Goal: Information Seeking & Learning: Learn about a topic

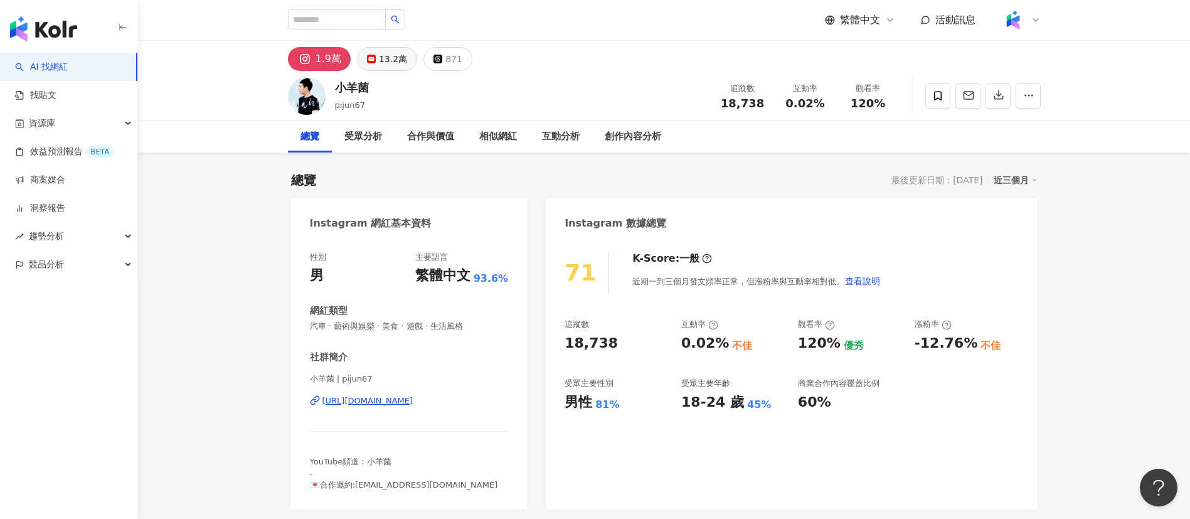
click at [380, 53] on div "13.2萬" at bounding box center [393, 59] width 28 height 18
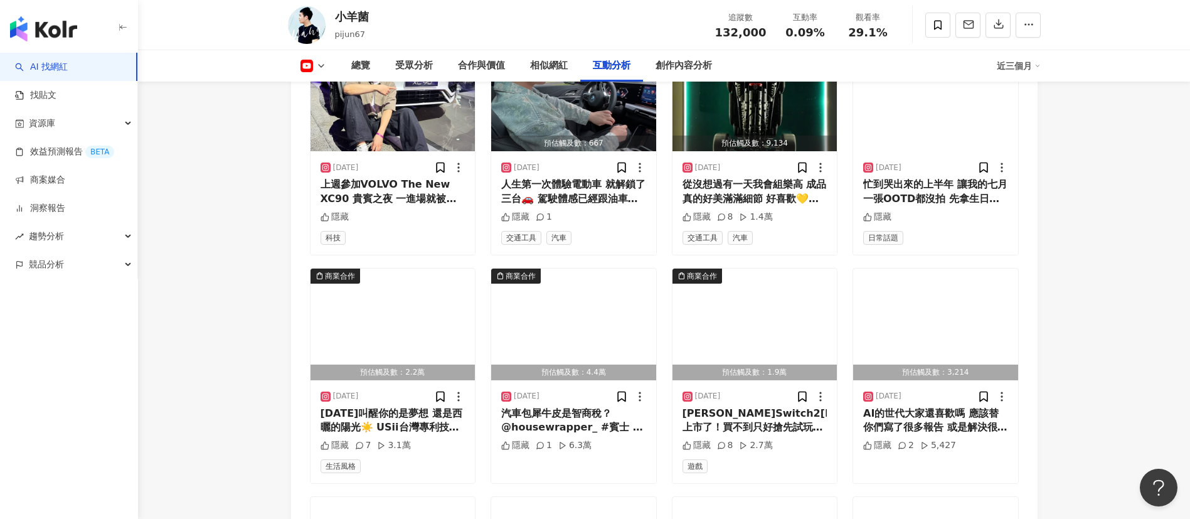
scroll to position [986, 0]
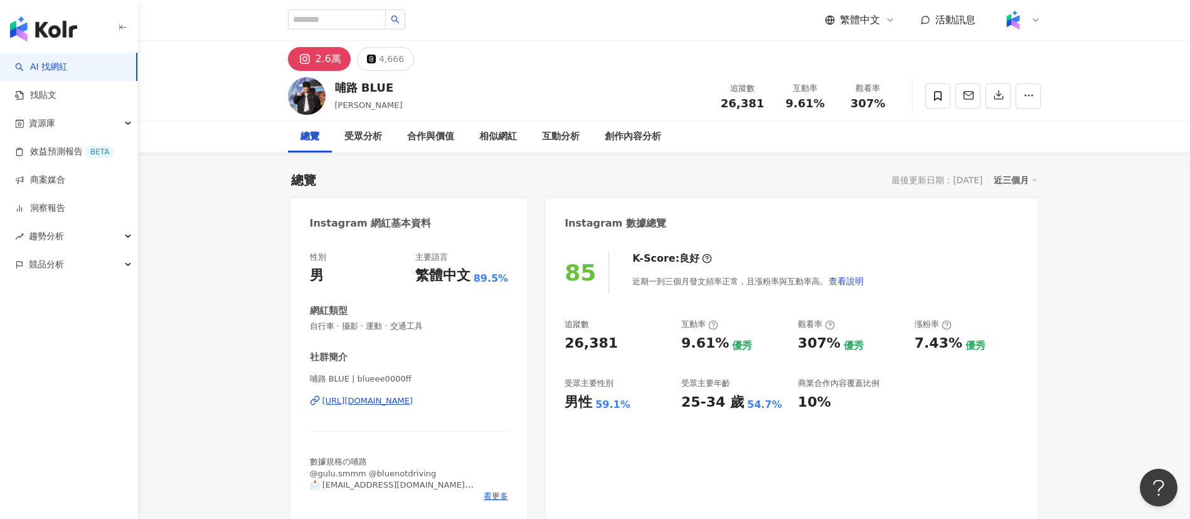
click at [508, 73] on div "哺路 BLUE 陳藍 追蹤數 26,381 互動率 9.61% 觀看率 307%" at bounding box center [664, 96] width 803 height 50
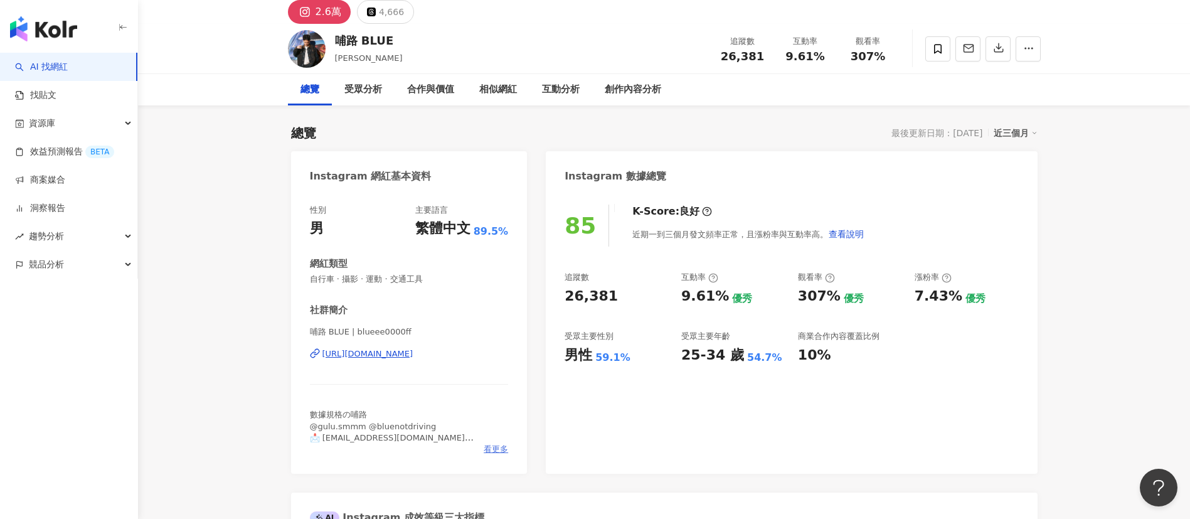
click at [496, 448] on span "看更多" at bounding box center [496, 449] width 24 height 11
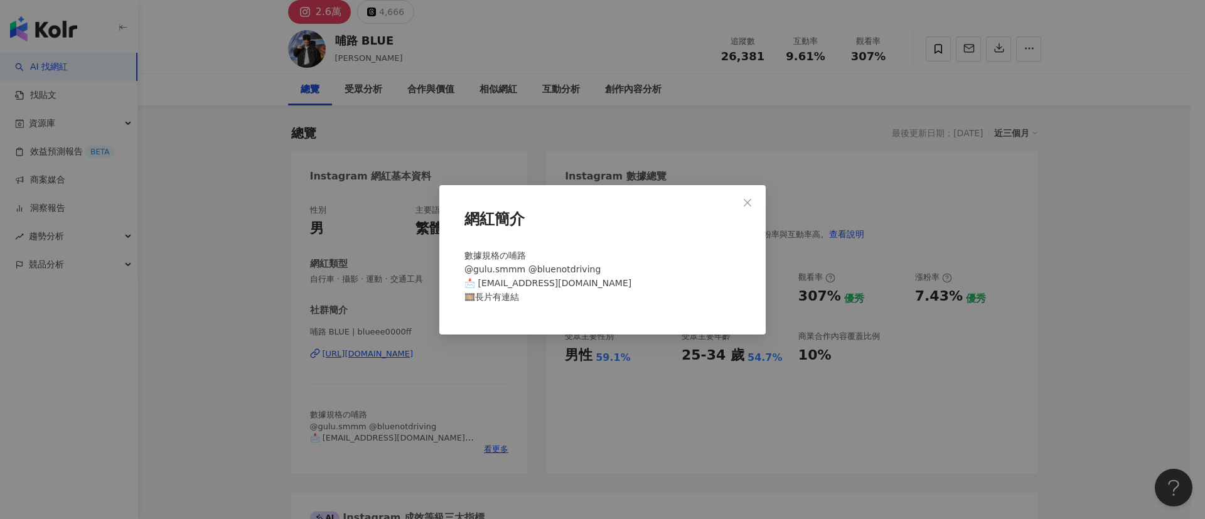
click at [290, 361] on div "網紅簡介 數據規格の哺路 @gulu.smmm @bluenotdriving 📩 glueeditco@gmail.com 🎞️長片有連結" at bounding box center [602, 259] width 1205 height 519
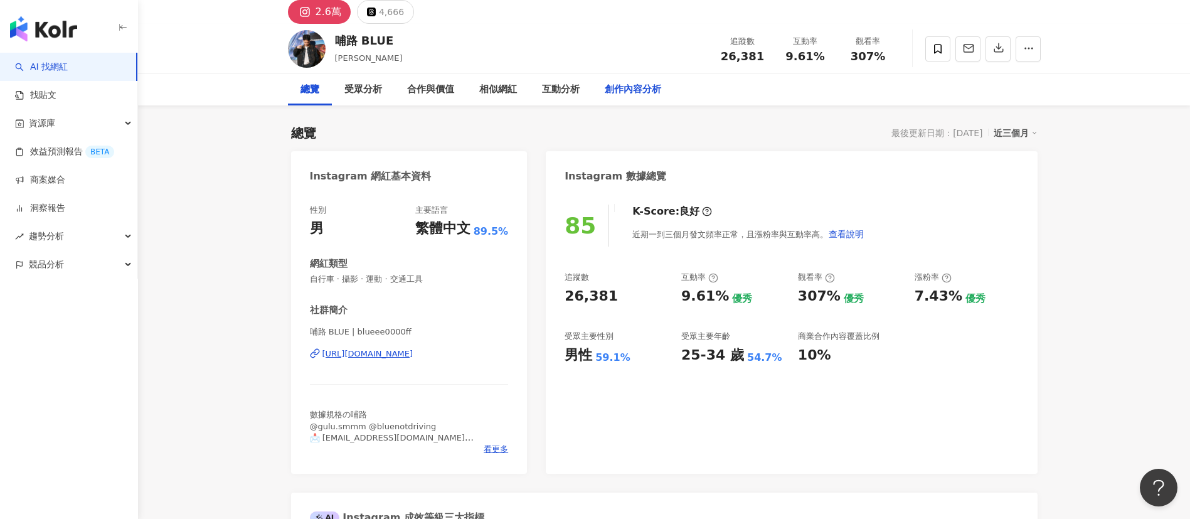
click at [633, 89] on div "創作內容分析" at bounding box center [633, 89] width 56 height 15
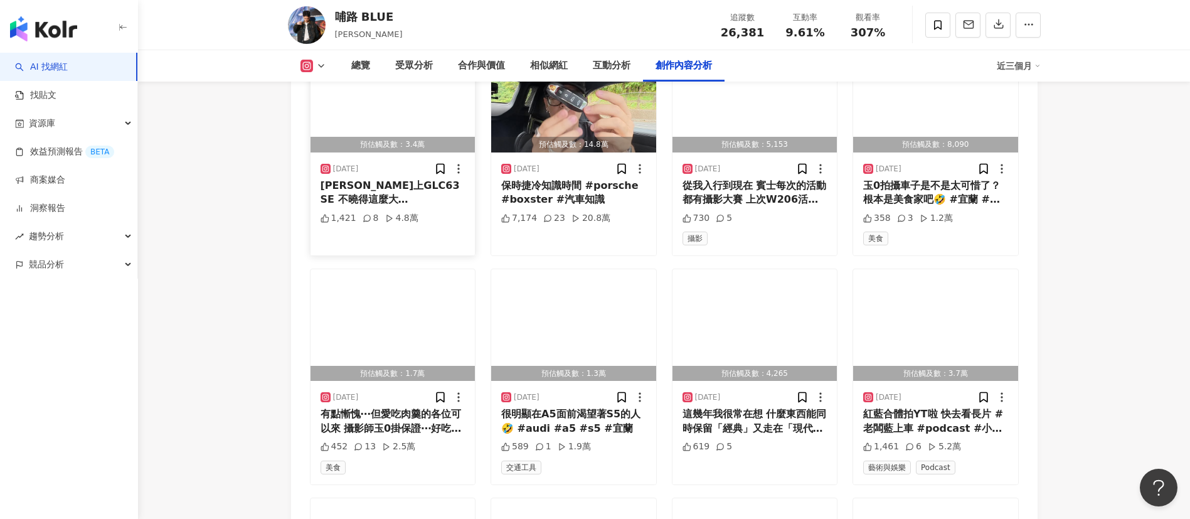
scroll to position [4005, 0]
